Goal: Entertainment & Leisure: Consume media (video, audio)

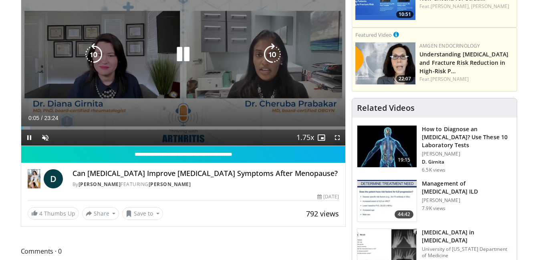
scroll to position [131, 0]
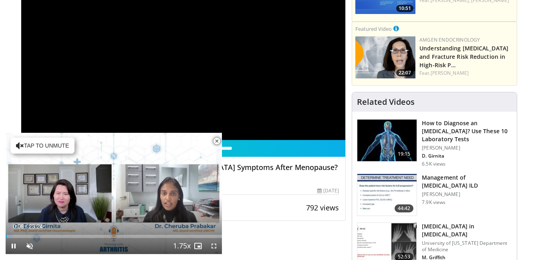
click at [216, 140] on span "Video Player" at bounding box center [217, 141] width 16 height 16
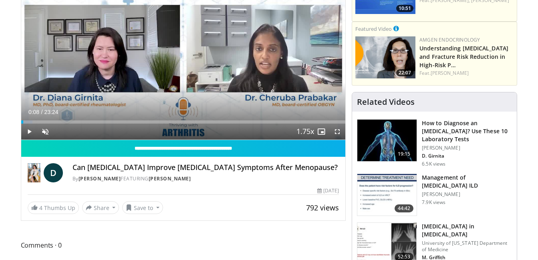
scroll to position [59, 0]
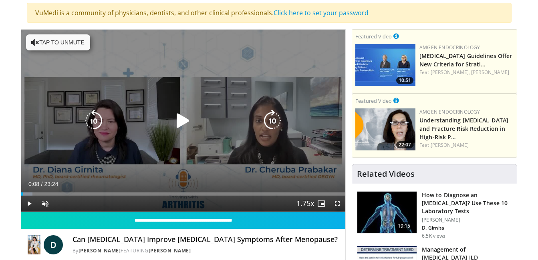
click at [56, 43] on button "Tap to unmute" at bounding box center [58, 42] width 64 height 16
click at [187, 129] on icon "Video Player" at bounding box center [183, 121] width 22 height 22
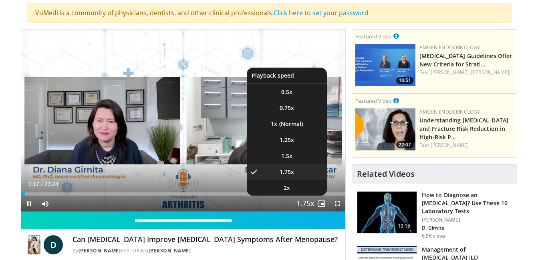
click at [299, 203] on span "Video Player" at bounding box center [304, 204] width 11 height 16
click at [281, 153] on span "1.5x" at bounding box center [286, 156] width 11 height 8
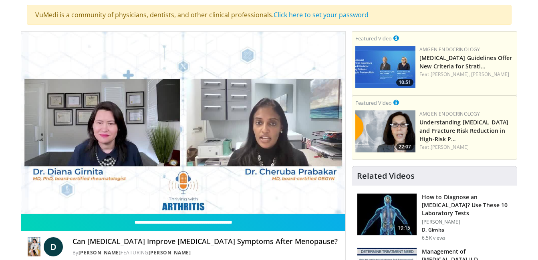
scroll to position [83, 0]
